Goal: Navigation & Orientation: Understand site structure

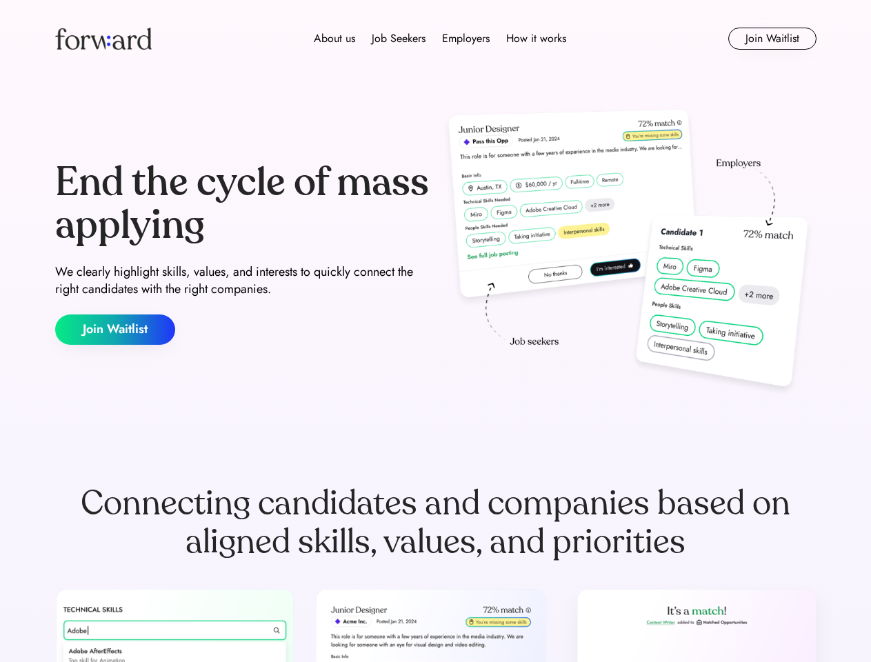
click at [435, 331] on div "End the cycle of mass applying We clearly highlight skills, values, and interes…" at bounding box center [436, 253] width 762 height 297
click at [436, 39] on div "About us Job Seekers Employers How it works" at bounding box center [440, 38] width 544 height 17
click at [103, 39] on img at bounding box center [103, 39] width 97 height 22
click at [440, 39] on div "About us Job Seekers Employers How it works" at bounding box center [440, 38] width 544 height 17
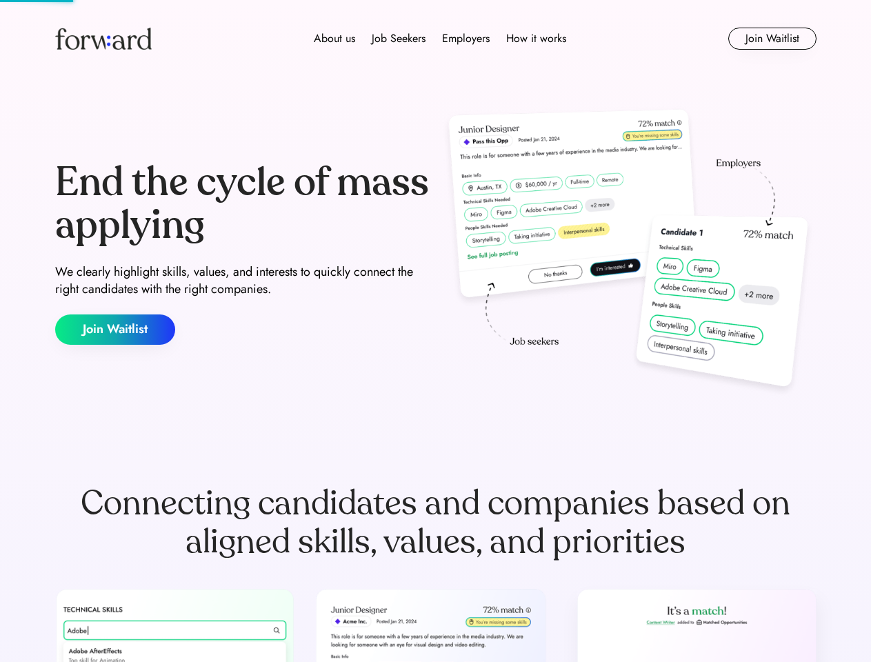
click at [335, 39] on div "About us" at bounding box center [334, 38] width 41 height 17
click at [399, 39] on div "Job Seekers" at bounding box center [399, 38] width 54 height 17
click at [466, 39] on div "Employers" at bounding box center [466, 38] width 48 height 17
click at [535, 39] on div "How it works" at bounding box center [536, 38] width 60 height 17
click at [772, 39] on button "Join Waitlist" at bounding box center [773, 39] width 88 height 22
